Goal: Information Seeking & Learning: Learn about a topic

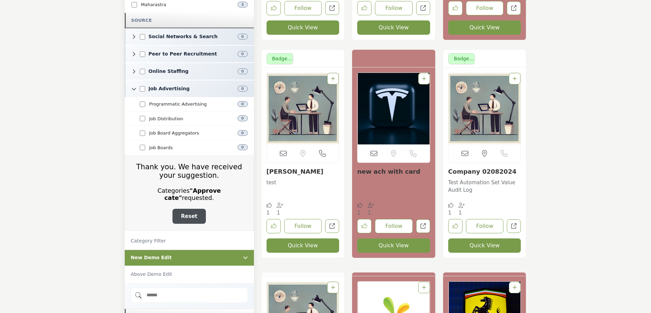
scroll to position [1567, 0]
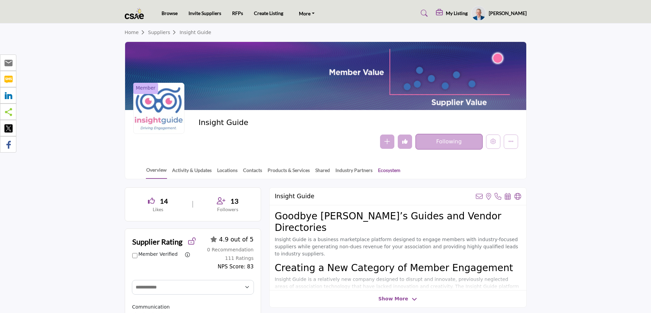
click at [387, 169] on link "Ecosystem" at bounding box center [388, 173] width 23 height 12
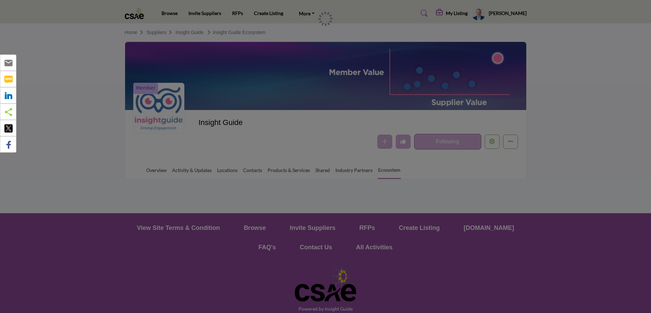
scroll to position [27, 0]
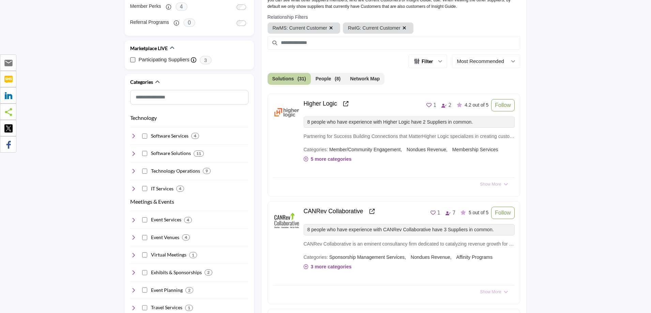
scroll to position [231, 0]
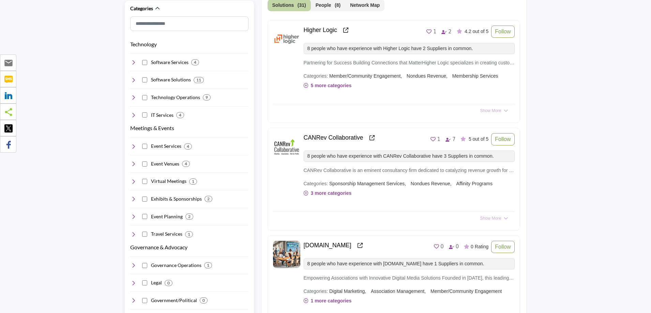
scroll to position [299, 0]
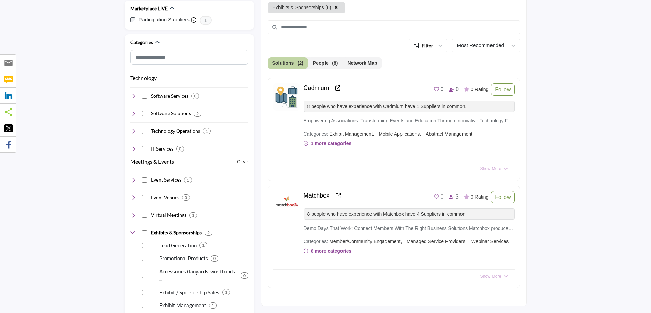
scroll to position [197, 0]
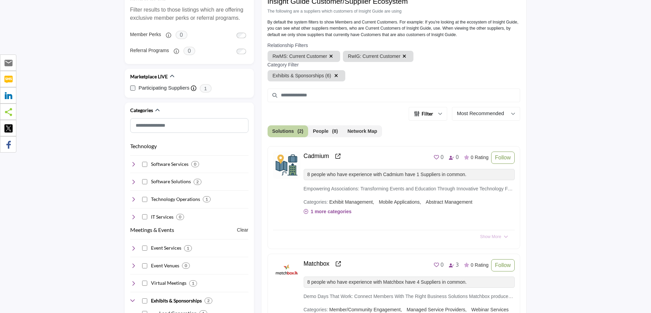
click at [329, 56] on icon "button" at bounding box center [331, 56] width 4 height 5
click at [327, 56] on icon "button" at bounding box center [329, 56] width 4 height 5
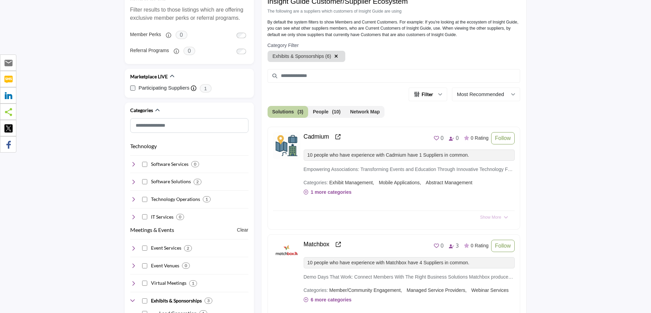
click at [335, 56] on icon "button" at bounding box center [336, 56] width 4 height 5
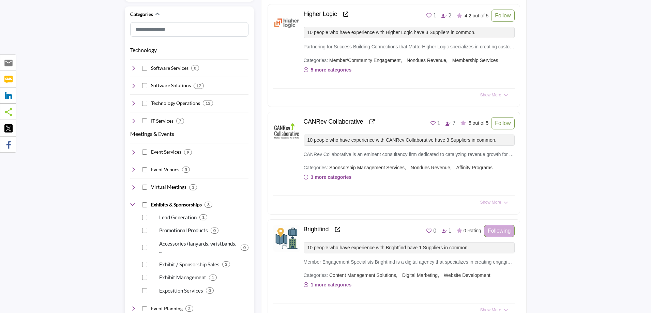
scroll to position [299, 0]
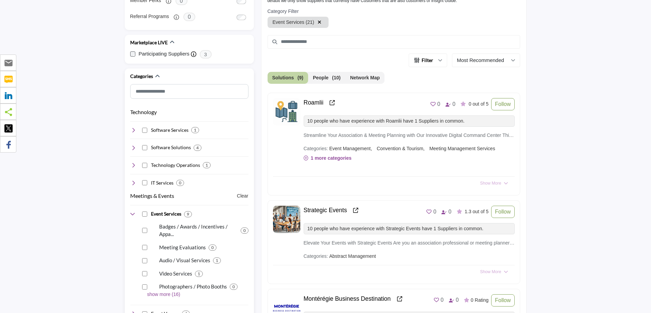
scroll to position [265, 0]
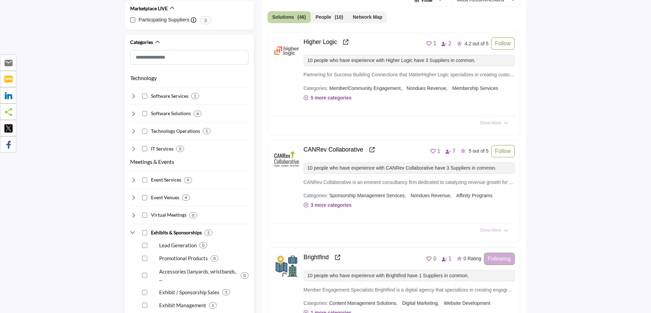
scroll to position [299, 0]
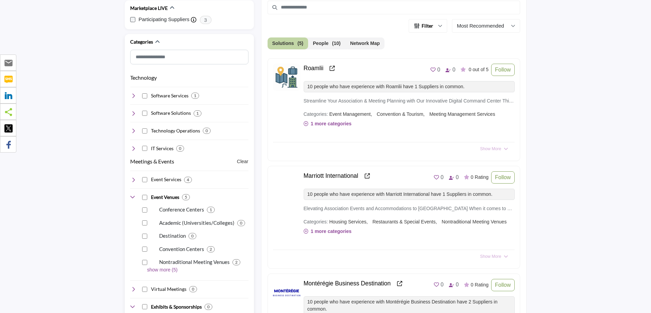
scroll to position [265, 0]
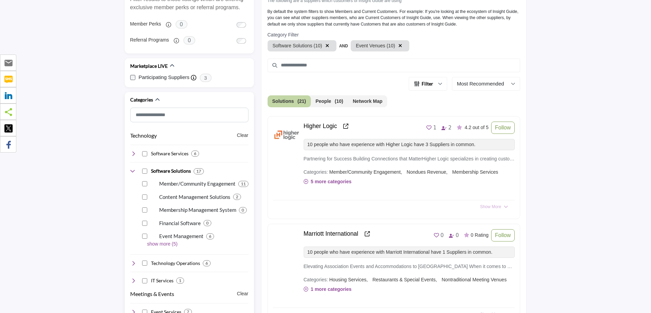
scroll to position [197, 0]
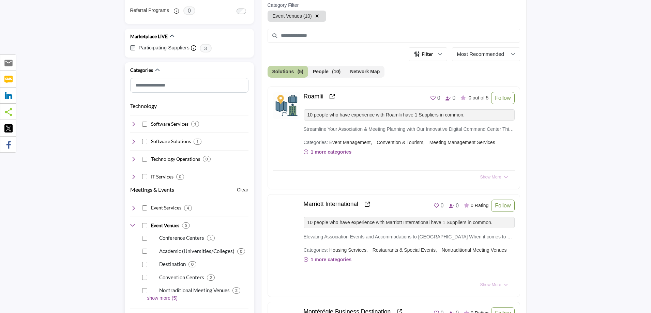
scroll to position [231, 0]
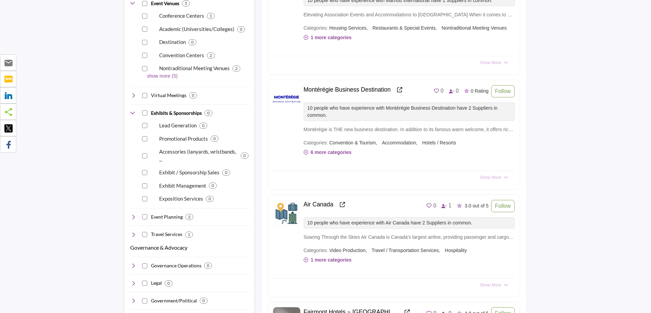
scroll to position [469, 0]
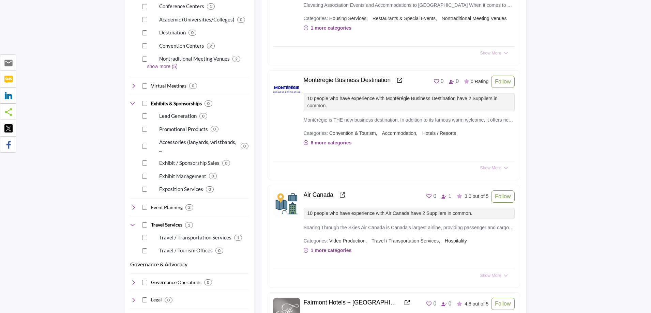
scroll to position [469, 0]
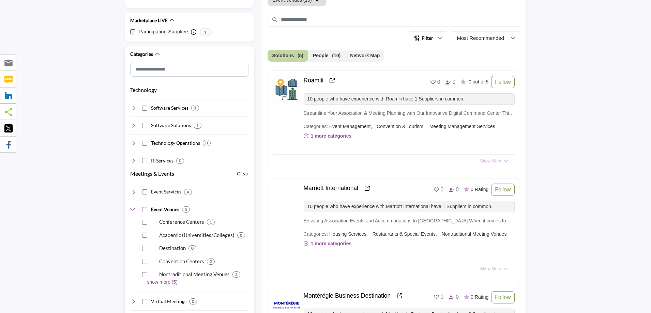
scroll to position [265, 0]
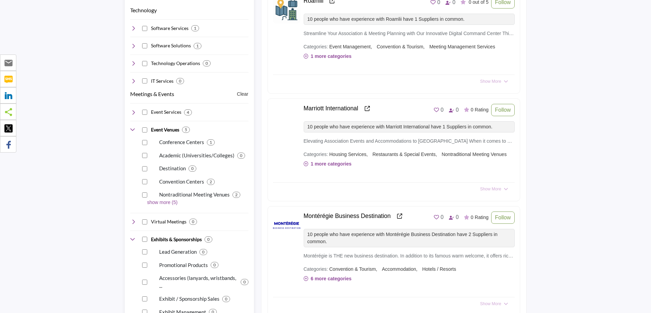
scroll to position [333, 0]
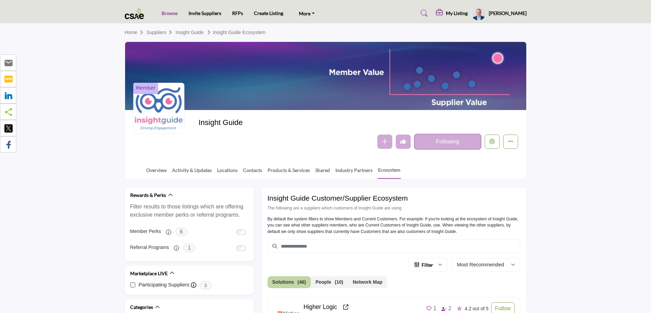
click at [169, 14] on link "Browse" at bounding box center [169, 13] width 16 height 6
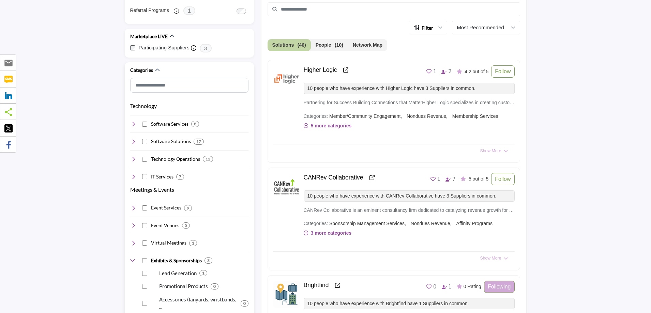
scroll to position [238, 0]
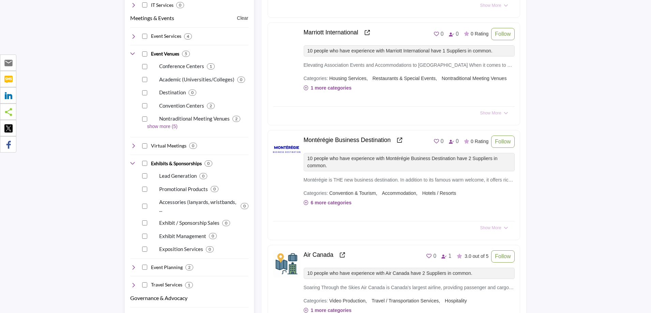
scroll to position [238, 0]
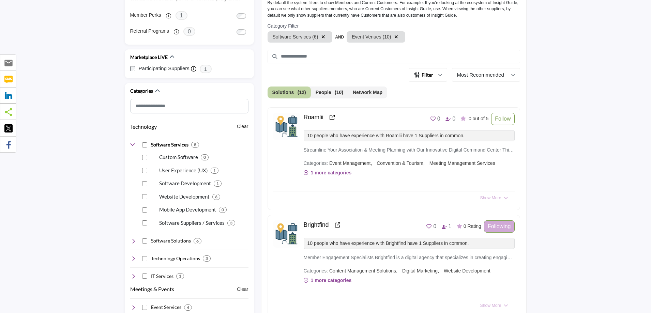
scroll to position [204, 0]
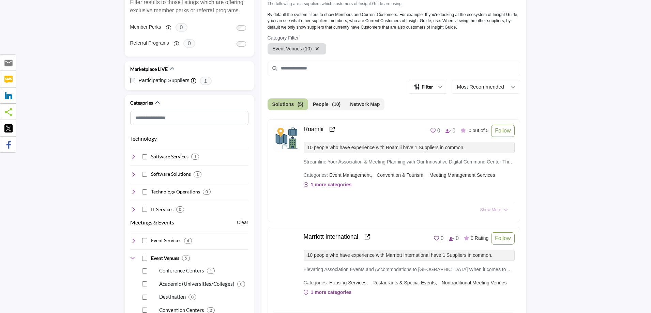
scroll to position [170, 0]
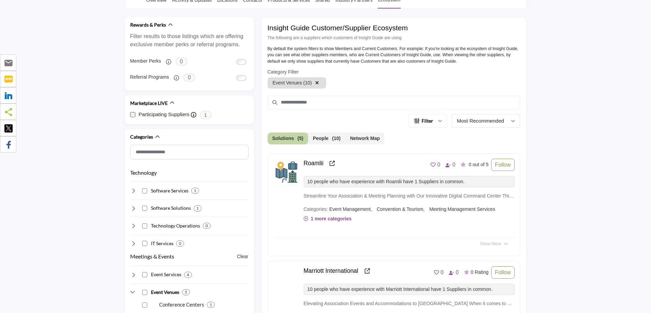
click at [478, 118] on p "Most Recommended" at bounding box center [480, 121] width 47 height 8
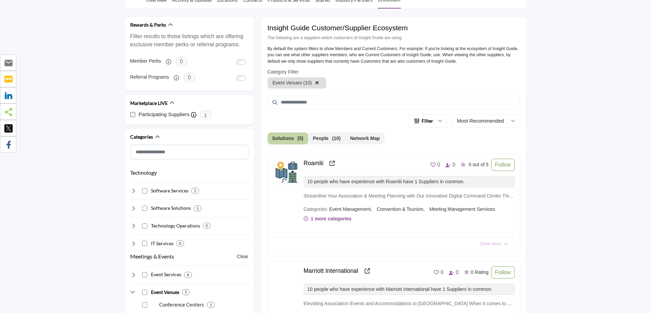
click at [369, 122] on div "Filter Filter Reset Filter Members" at bounding box center [393, 121] width 252 height 14
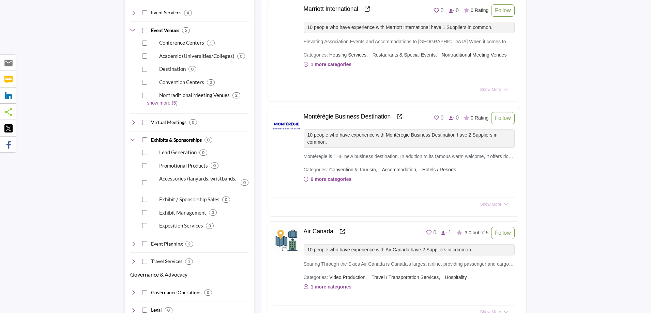
scroll to position [443, 0]
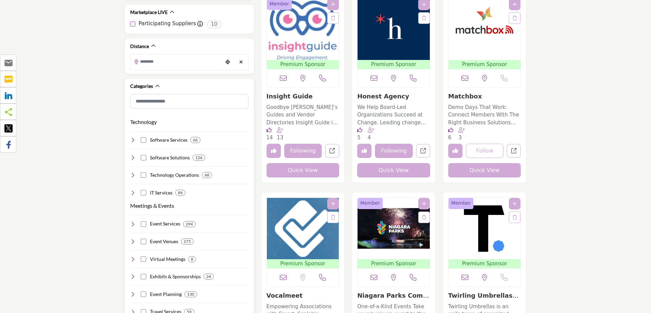
scroll to position [204, 0]
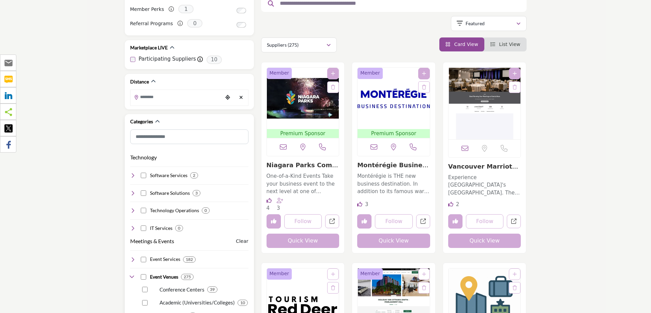
scroll to position [136, 0]
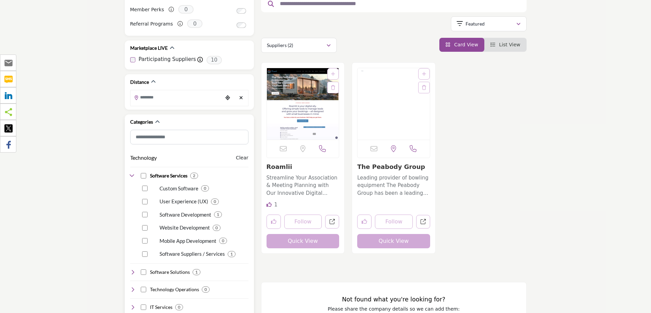
scroll to position [136, 0]
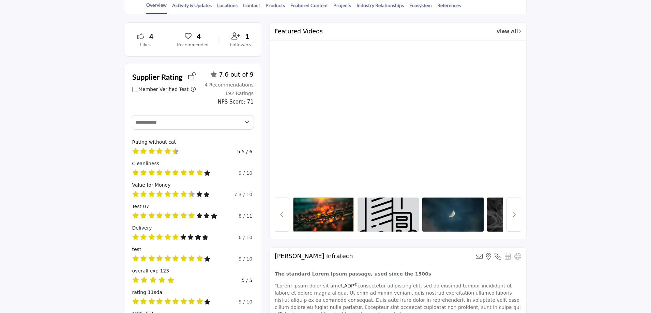
scroll to position [204, 0]
